Goal: Task Accomplishment & Management: Use online tool/utility

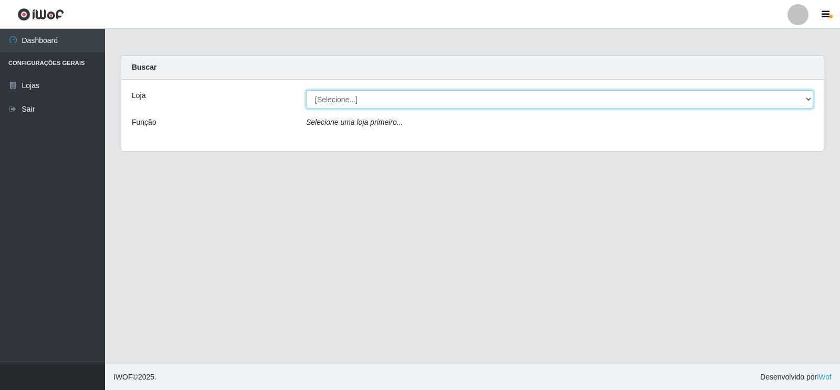
click at [809, 98] on select "[Selecione...] Atacado Vem - [STREET_ADDRESS]" at bounding box center [559, 99] width 507 height 18
select select "455"
click at [306, 90] on select "[Selecione...] Atacado Vem - [STREET_ADDRESS]" at bounding box center [559, 99] width 507 height 18
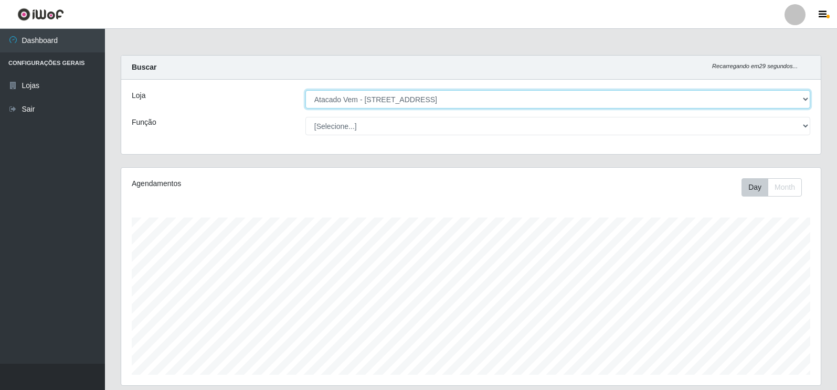
scroll to position [218, 700]
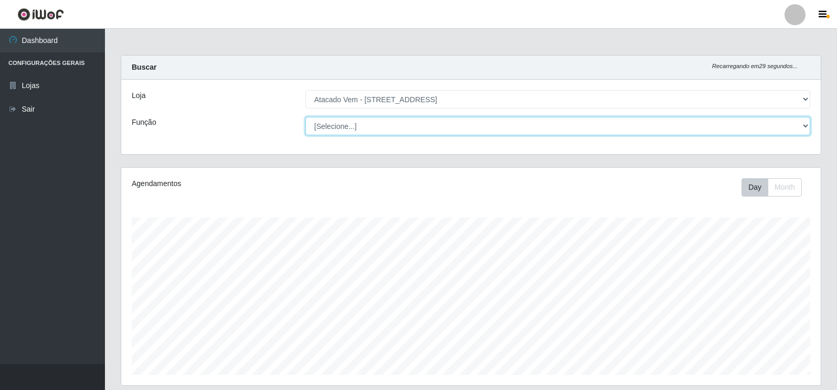
click at [804, 126] on select "[Selecione...] Carregador e Descarregador de Caminhão Carregador e Descarregado…" at bounding box center [557, 126] width 505 height 18
click at [305, 117] on select "[Selecione...] Carregador e Descarregador de Caminhão Carregador e Descarregado…" at bounding box center [557, 126] width 505 height 18
click at [805, 125] on select "[Selecione...] Carregador e Descarregador de Caminhão Carregador e Descarregado…" at bounding box center [557, 126] width 505 height 18
select select "24"
click at [305, 117] on select "[Selecione...] Carregador e Descarregador de Caminhão Carregador e Descarregado…" at bounding box center [557, 126] width 505 height 18
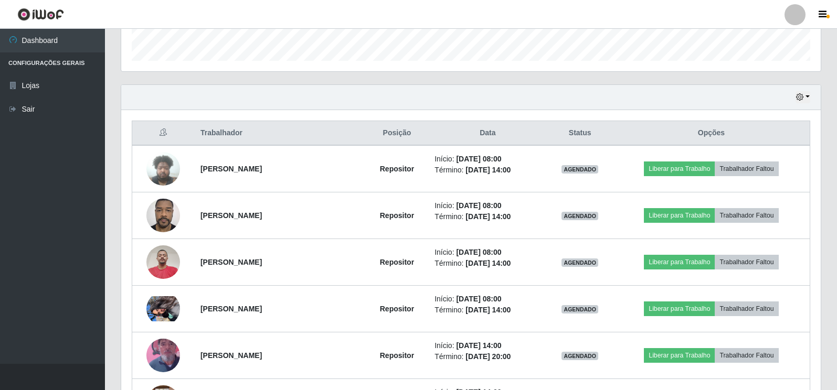
scroll to position [315, 0]
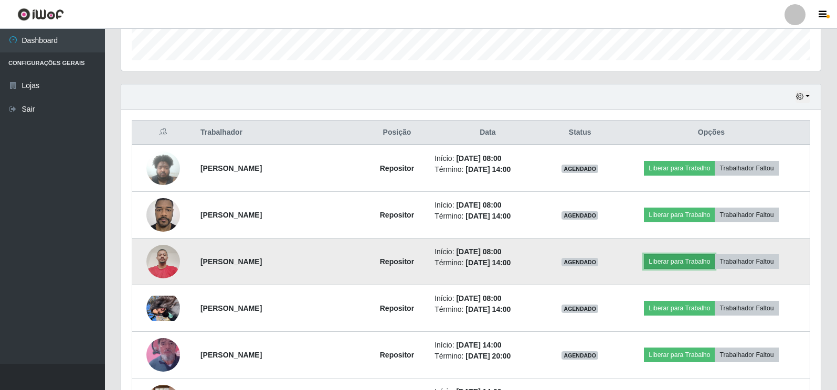
click at [674, 261] on button "Liberar para Trabalho" at bounding box center [679, 262] width 71 height 15
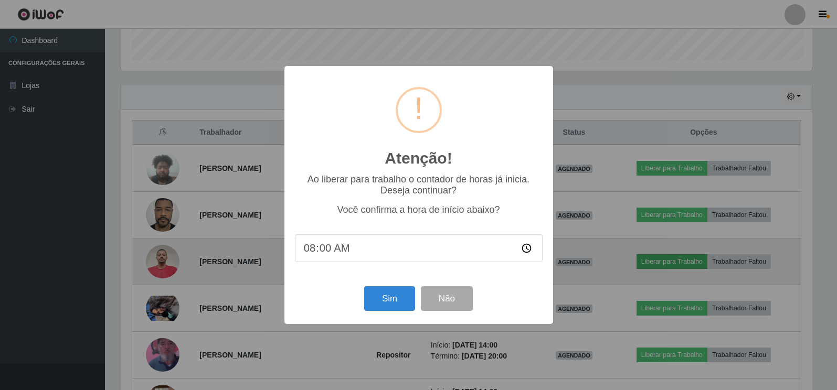
scroll to position [218, 693]
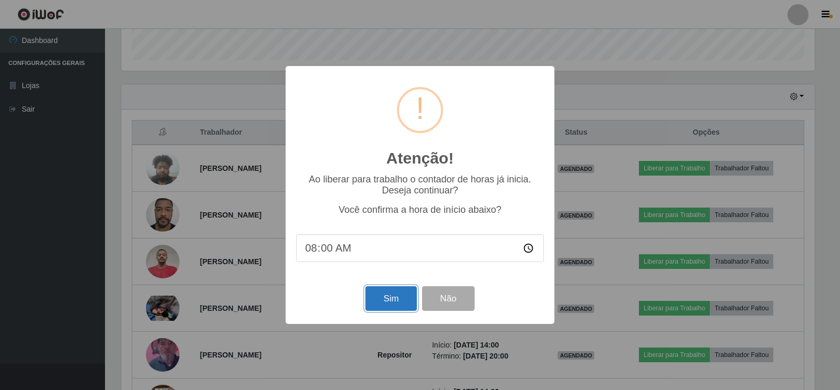
click at [390, 300] on button "Sim" at bounding box center [390, 299] width 51 height 25
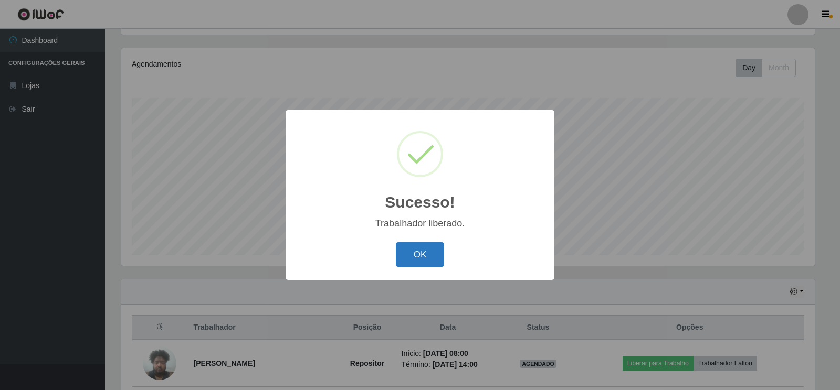
click at [425, 256] on button "OK" at bounding box center [420, 254] width 49 height 25
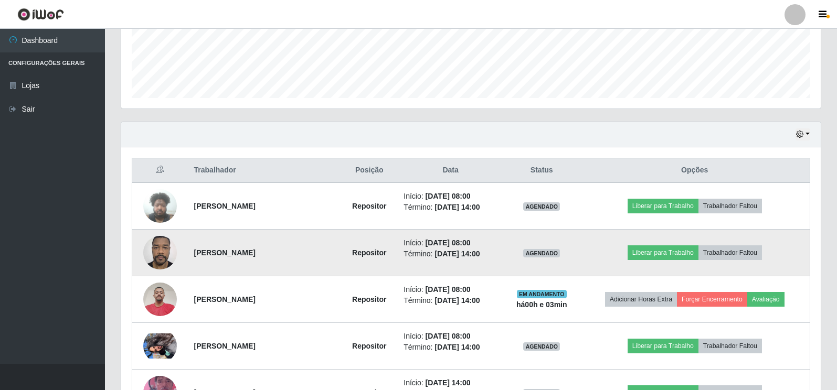
scroll to position [330, 0]
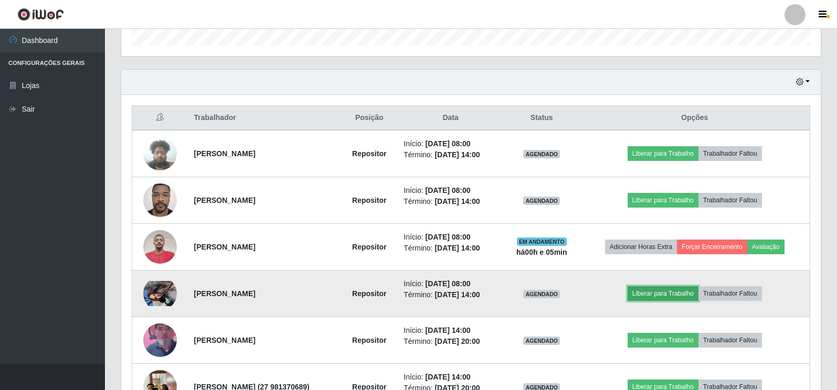
click at [666, 297] on button "Liberar para Trabalho" at bounding box center [663, 294] width 71 height 15
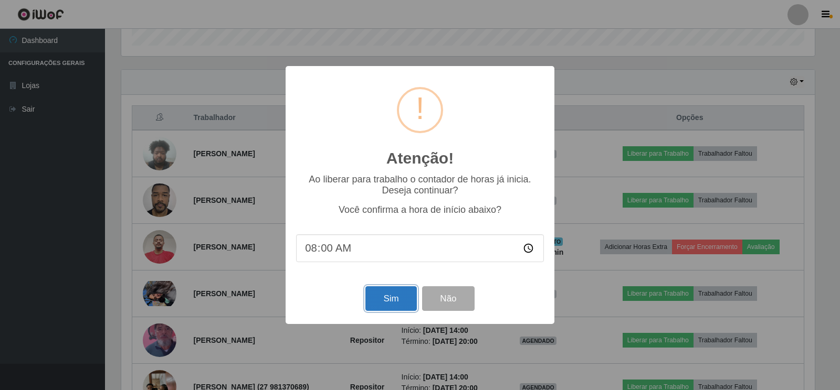
click at [383, 299] on button "Sim" at bounding box center [390, 299] width 51 height 25
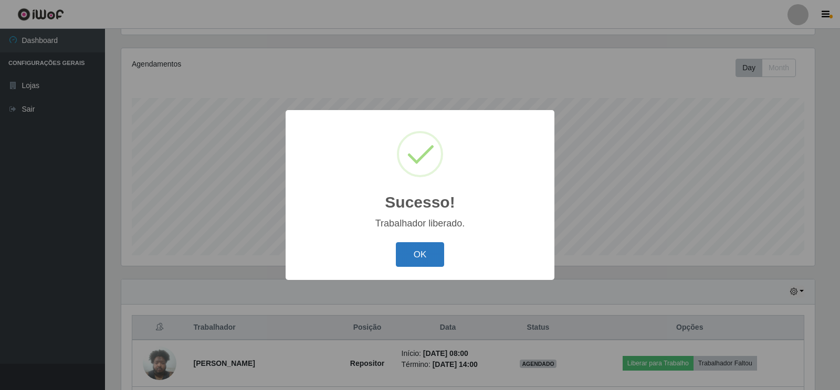
click at [417, 255] on button "OK" at bounding box center [420, 254] width 49 height 25
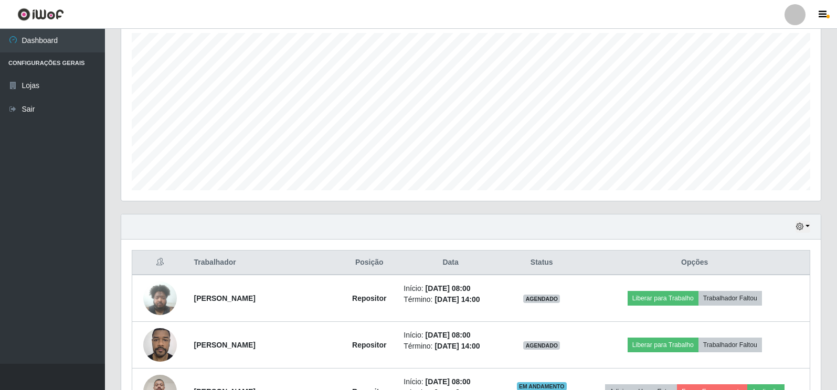
scroll to position [330, 0]
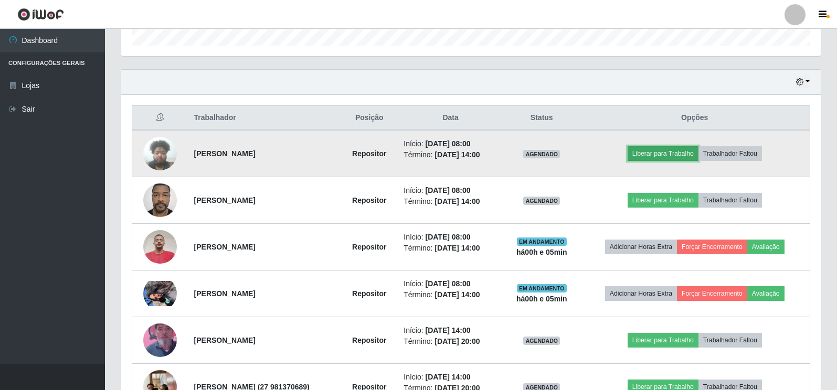
click at [662, 153] on button "Liberar para Trabalho" at bounding box center [663, 153] width 71 height 15
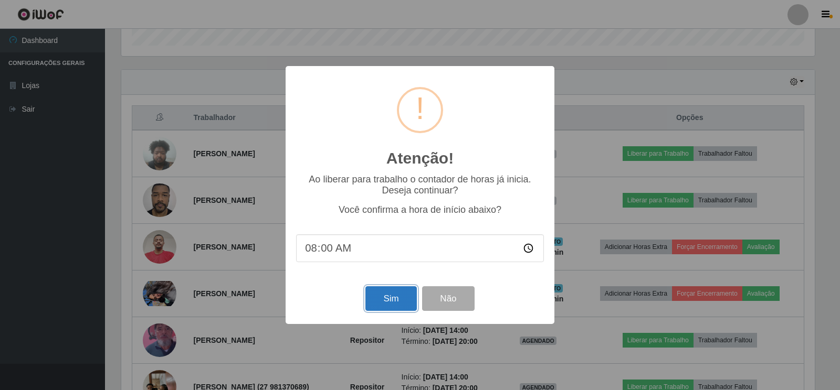
click at [389, 303] on button "Sim" at bounding box center [390, 299] width 51 height 25
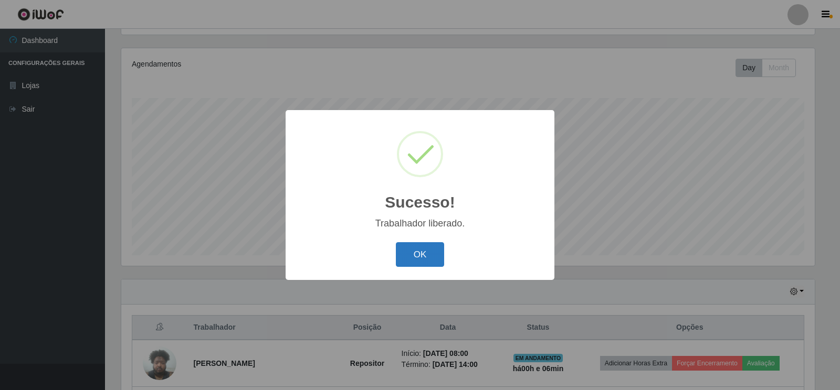
click at [412, 255] on button "OK" at bounding box center [420, 254] width 49 height 25
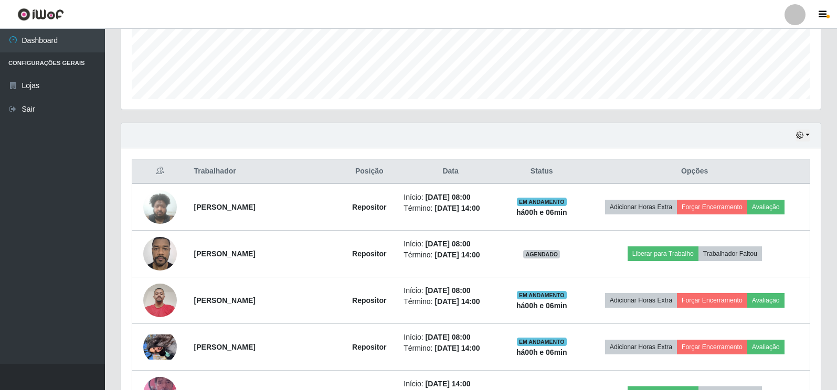
scroll to position [330, 0]
